Goal: Find specific page/section: Find specific page/section

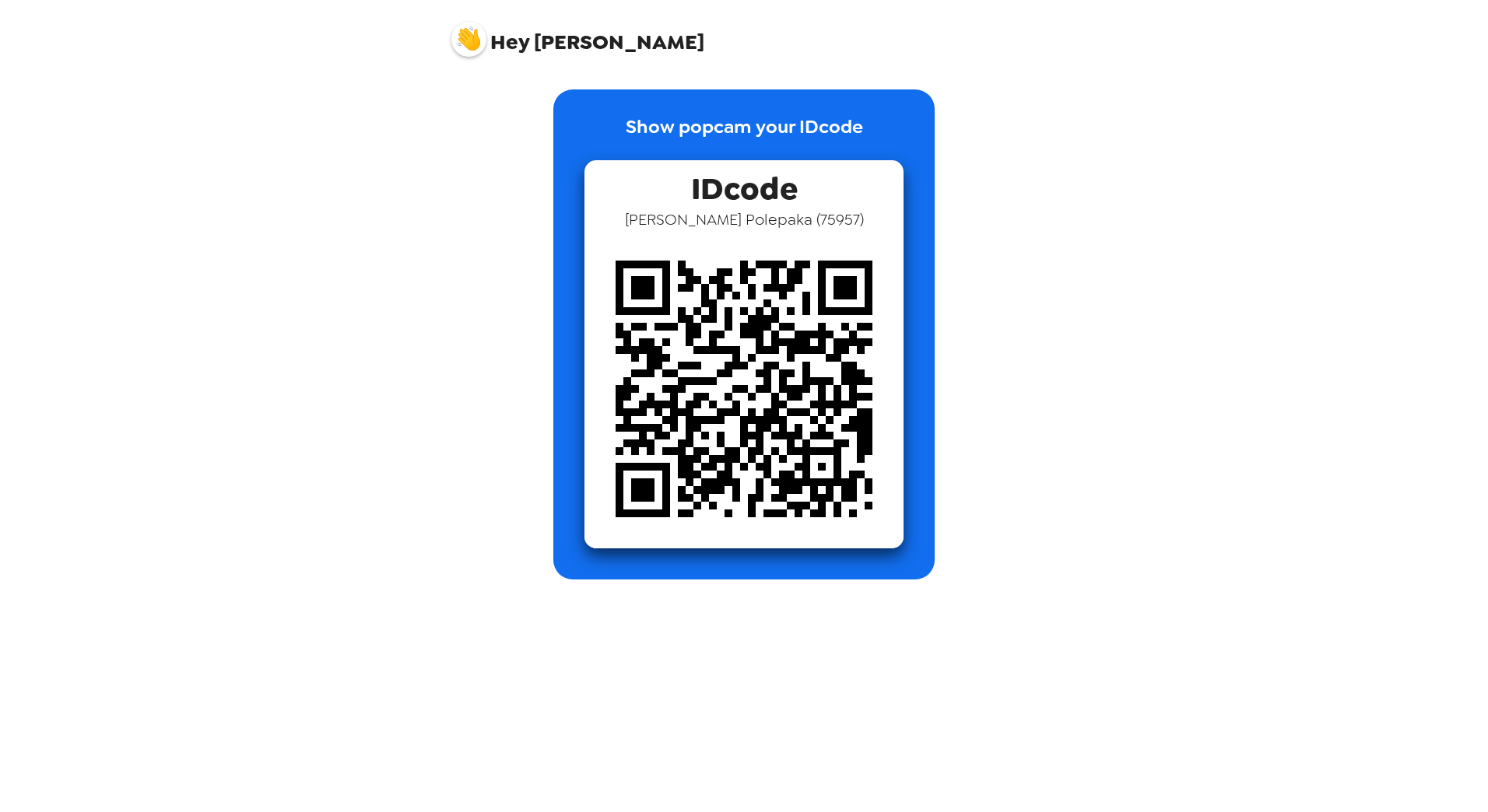
click at [822, 223] on span "[PERSON_NAME] ( 75957 )" at bounding box center [744, 220] width 239 height 20
drag, startPoint x: 822, startPoint y: 223, endPoint x: 791, endPoint y: 222, distance: 31.0
click at [791, 222] on span "[PERSON_NAME] ( 75957 )" at bounding box center [744, 220] width 239 height 20
click at [745, 213] on span "[PERSON_NAME] ( 75957 )" at bounding box center [744, 220] width 239 height 20
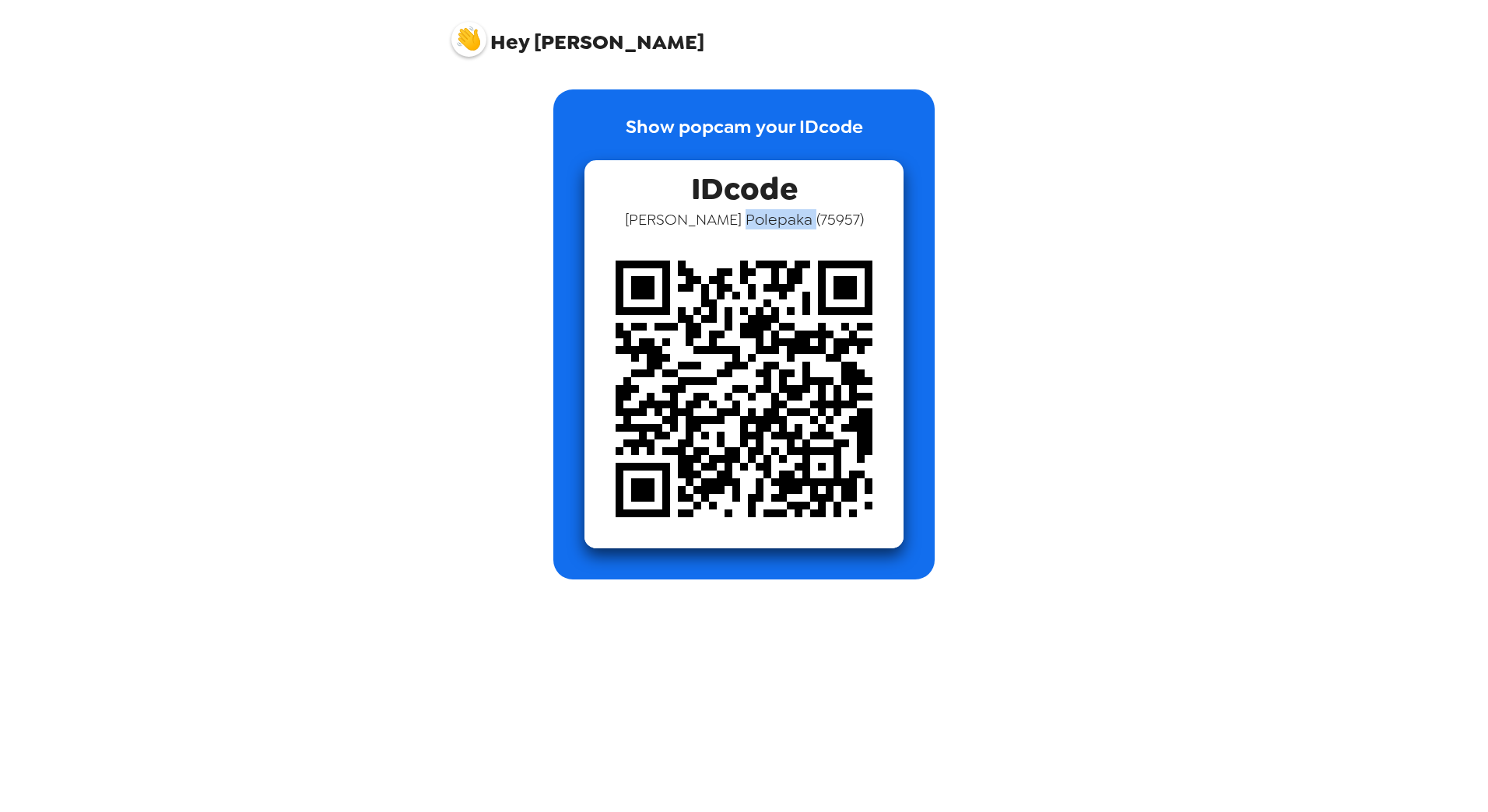
click at [745, 213] on span "Vijay Kumar Polepaka ( 75957 )" at bounding box center [744, 220] width 239 height 20
drag, startPoint x: 745, startPoint y: 213, endPoint x: 695, endPoint y: 133, distance: 94.3
click at [698, 134] on p "Show popcam your IDcode" at bounding box center [744, 136] width 237 height 47
click at [458, 38] on img at bounding box center [468, 39] width 35 height 35
